Goal: Task Accomplishment & Management: Use online tool/utility

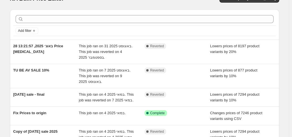
scroll to position [28, 0]
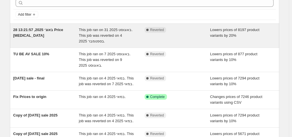
click at [48, 28] on span "28 באוג׳ 2025, 13:21:57 Price [MEDICAL_DATA]" at bounding box center [38, 33] width 50 height 10
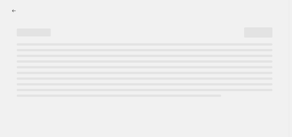
select select "percentage"
select select "tag"
select select "not_equal"
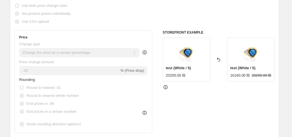
scroll to position [114, 0]
